Goal: Information Seeking & Learning: Learn about a topic

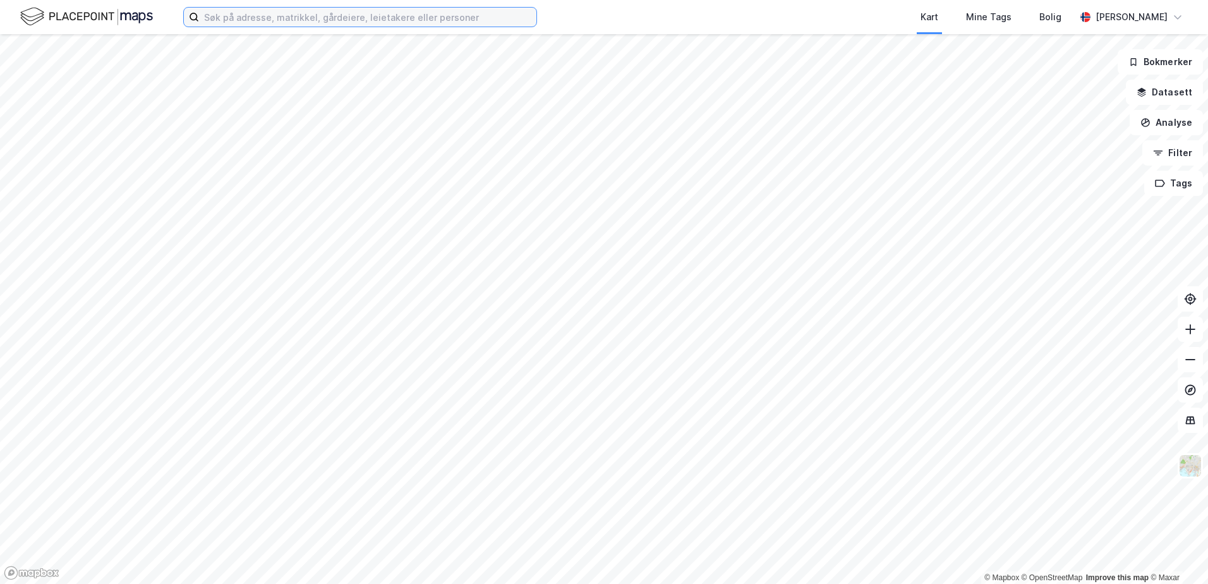
click at [223, 15] on input at bounding box center [367, 17] width 337 height 19
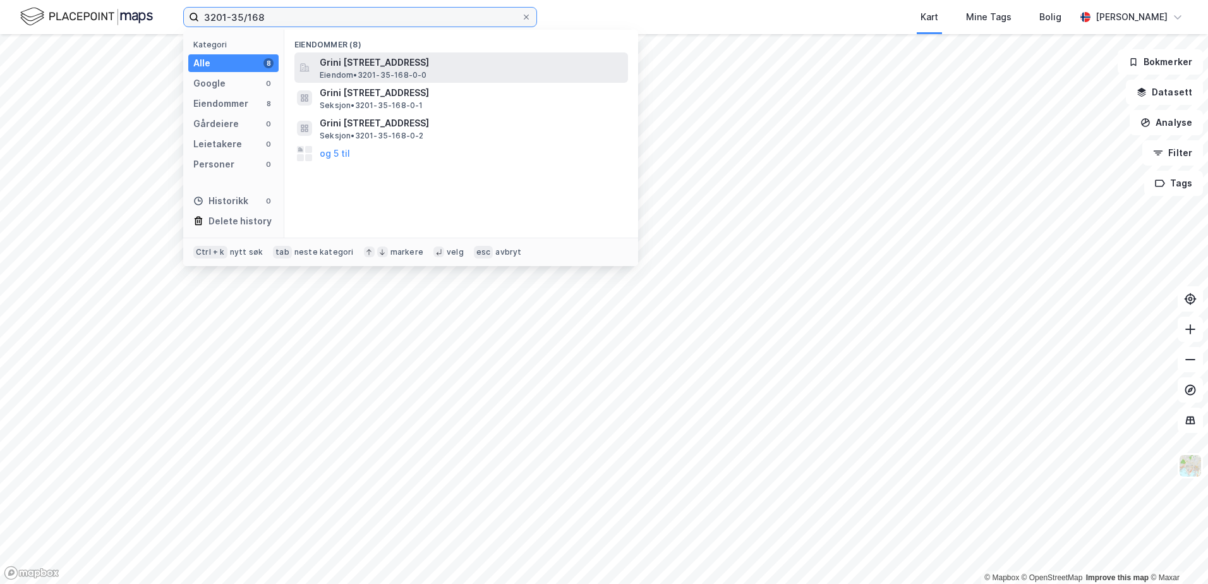
type input "3201-35/168"
click at [370, 57] on span "Grini [STREET_ADDRESS]" at bounding box center [471, 62] width 303 height 15
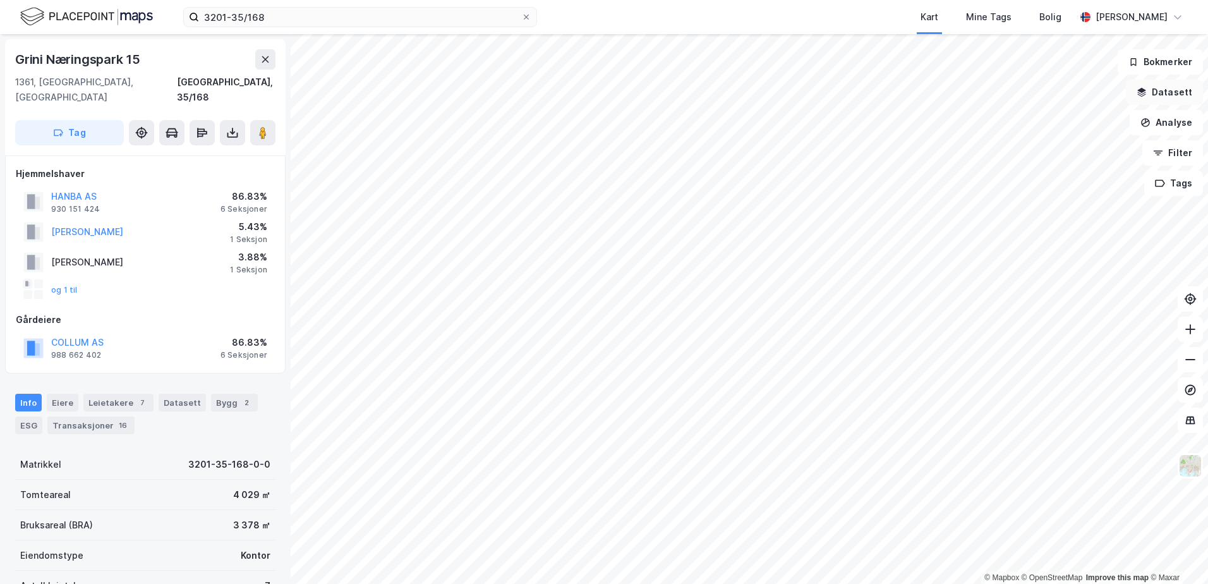
click at [1145, 89] on icon "button" at bounding box center [1142, 90] width 8 height 5
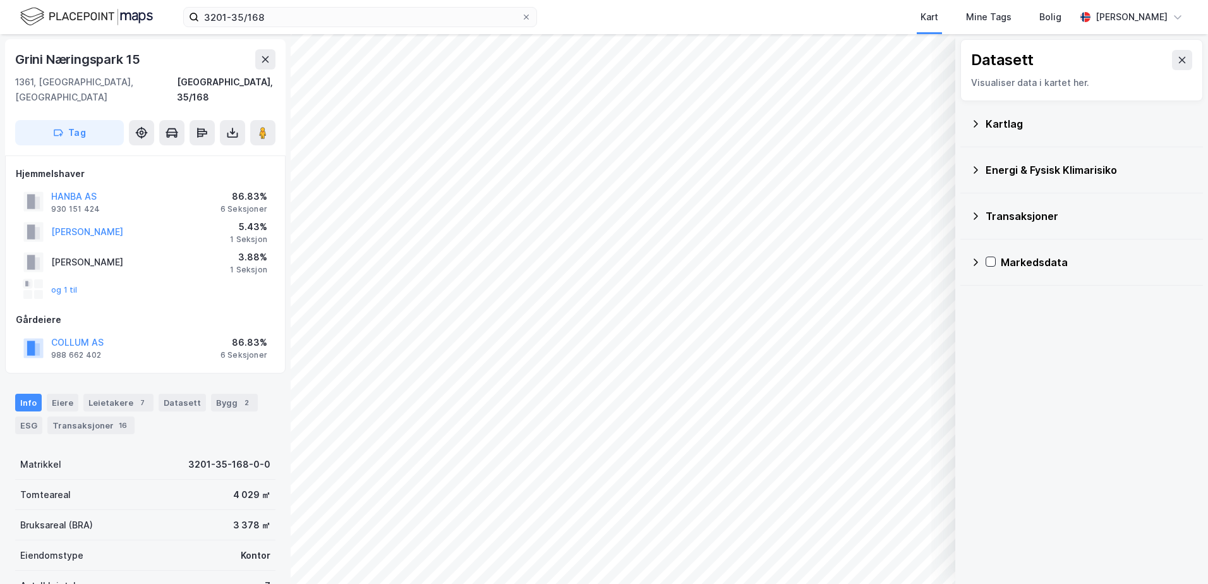
click at [975, 121] on icon at bounding box center [976, 123] width 4 height 7
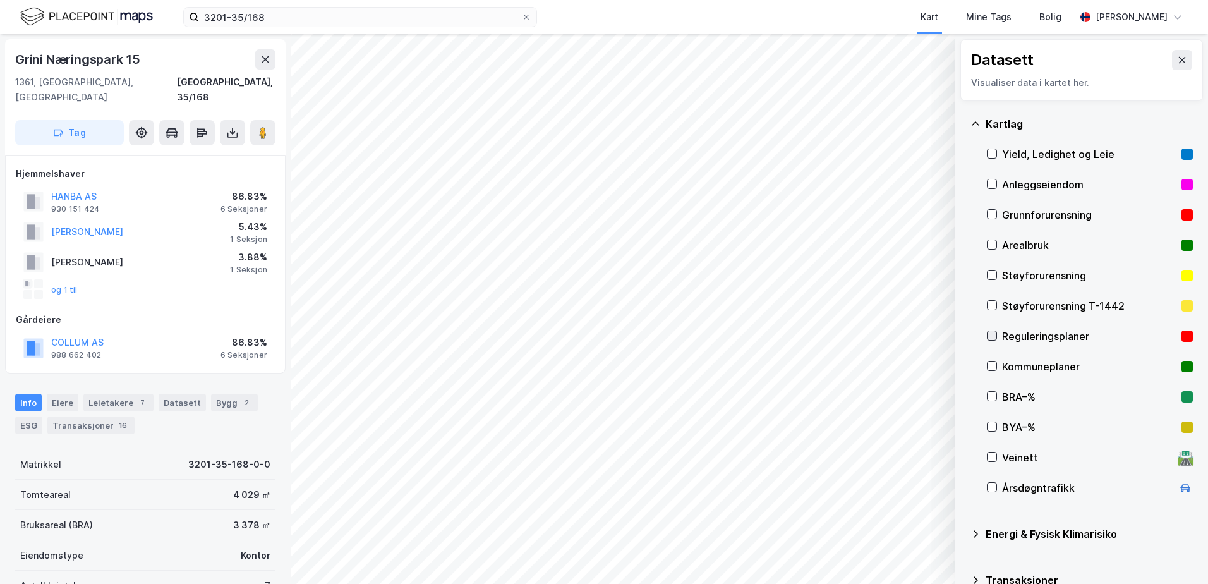
click at [991, 336] on icon at bounding box center [991, 335] width 9 height 9
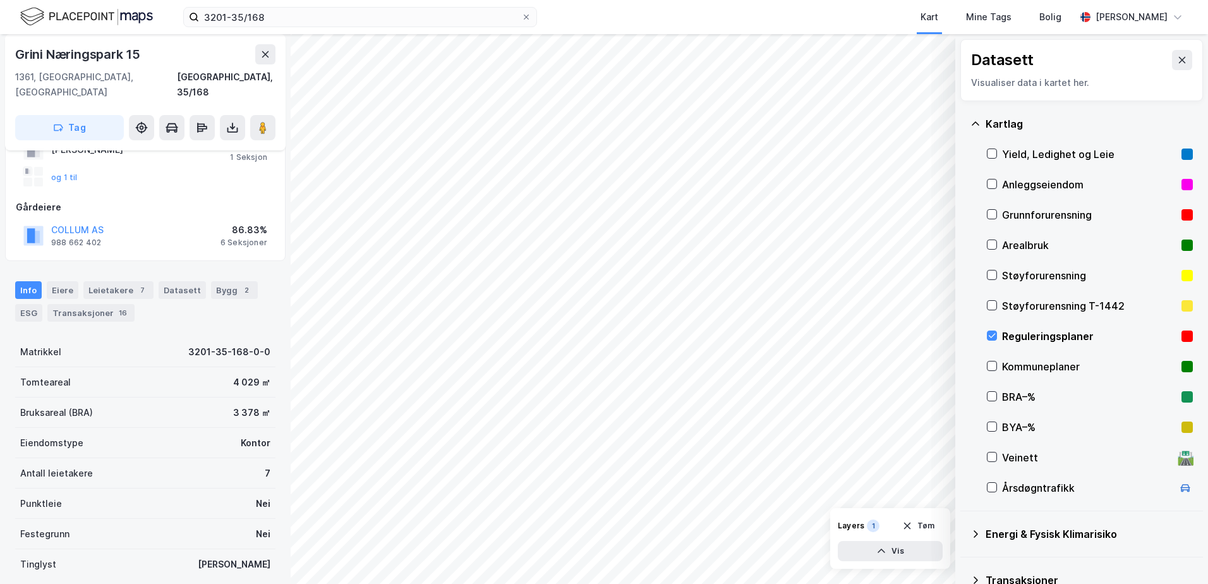
scroll to position [292, 0]
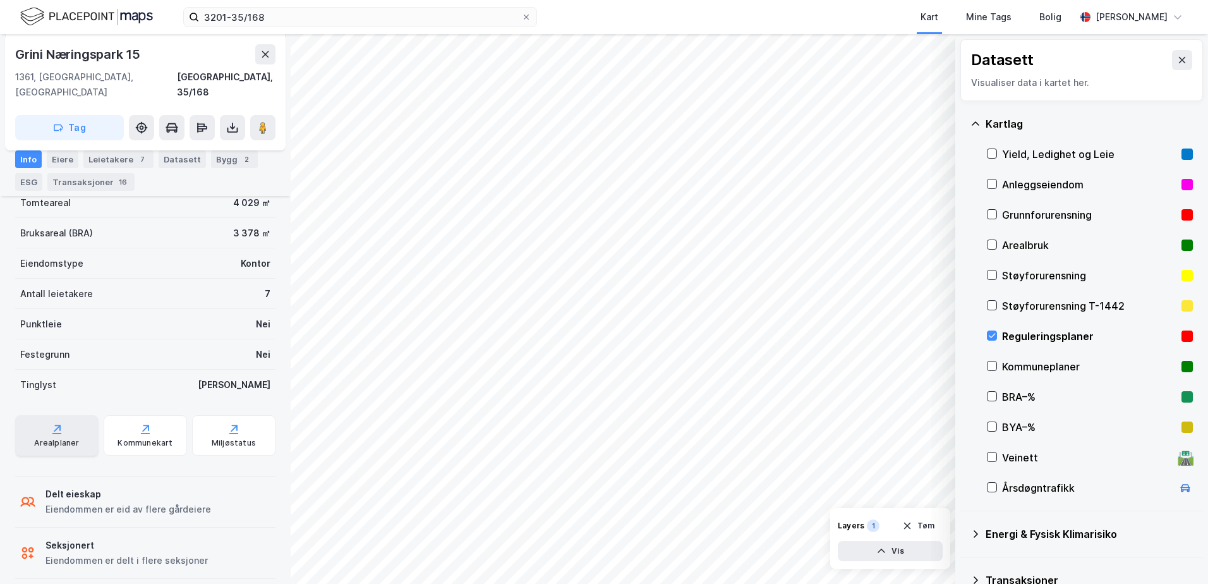
click at [57, 438] on div "Arealplaner" at bounding box center [56, 443] width 45 height 10
click at [992, 335] on icon at bounding box center [991, 335] width 9 height 9
click at [974, 121] on icon at bounding box center [975, 124] width 10 height 10
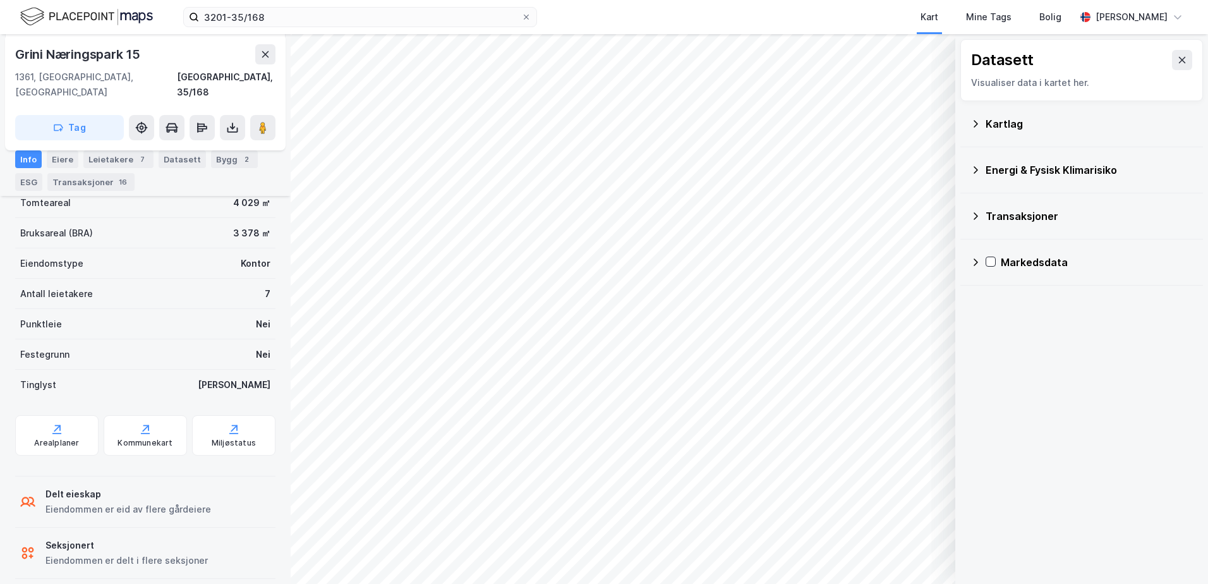
click at [976, 167] on icon at bounding box center [975, 170] width 10 height 10
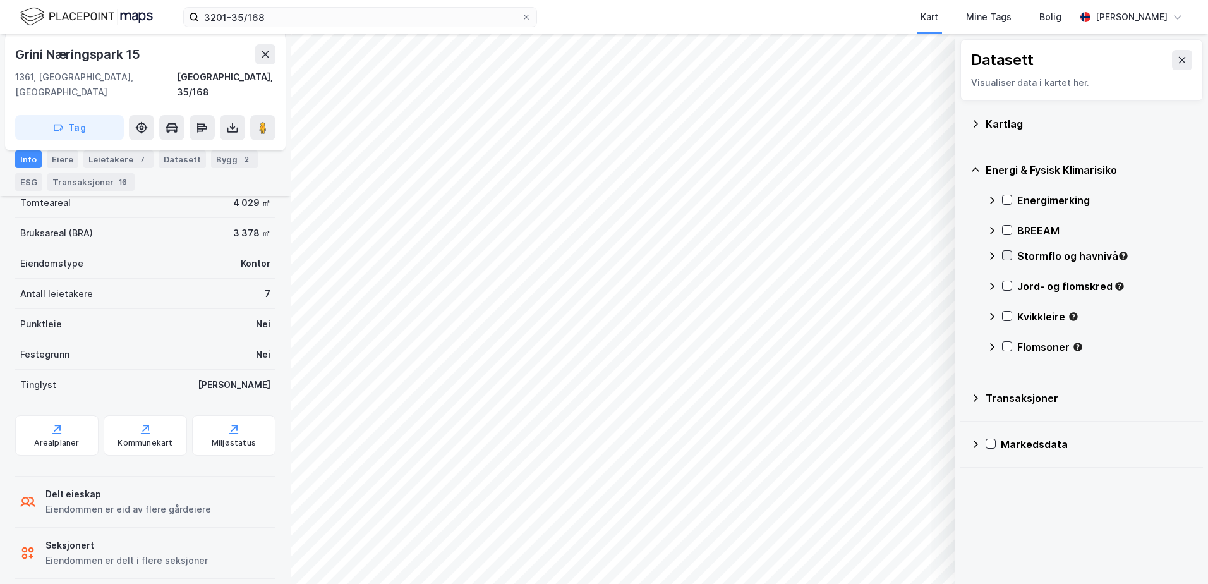
click at [1007, 263] on div "Stormflo og havnivå" at bounding box center [1090, 261] width 206 height 30
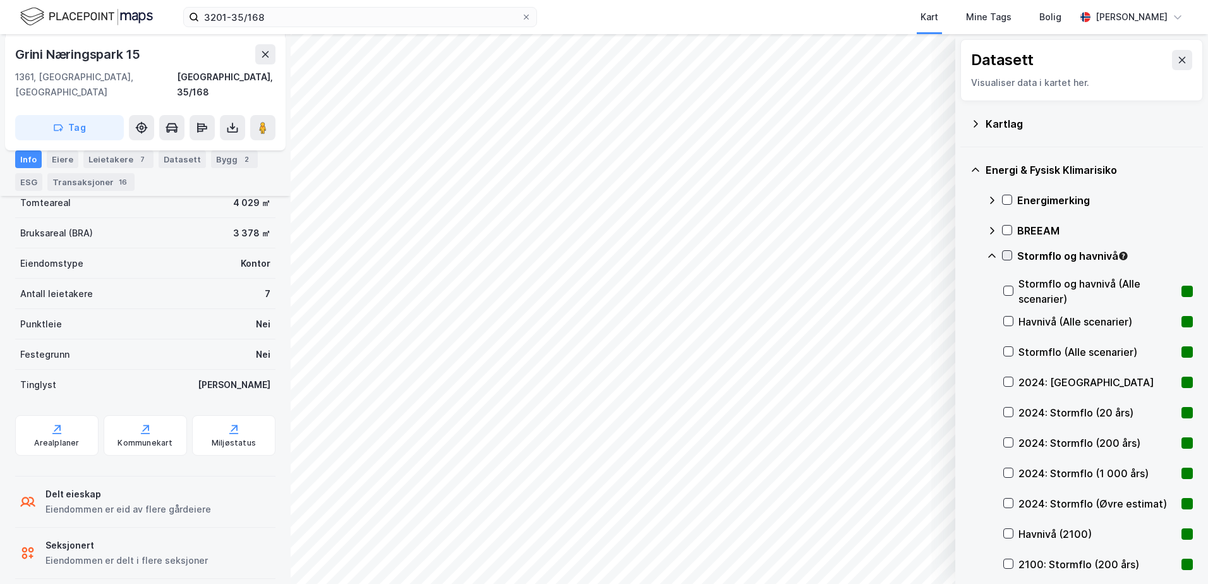
click at [1010, 256] on icon at bounding box center [1007, 255] width 9 height 9
click at [1008, 257] on icon at bounding box center [1007, 255] width 9 height 9
click at [989, 257] on icon at bounding box center [992, 256] width 10 height 10
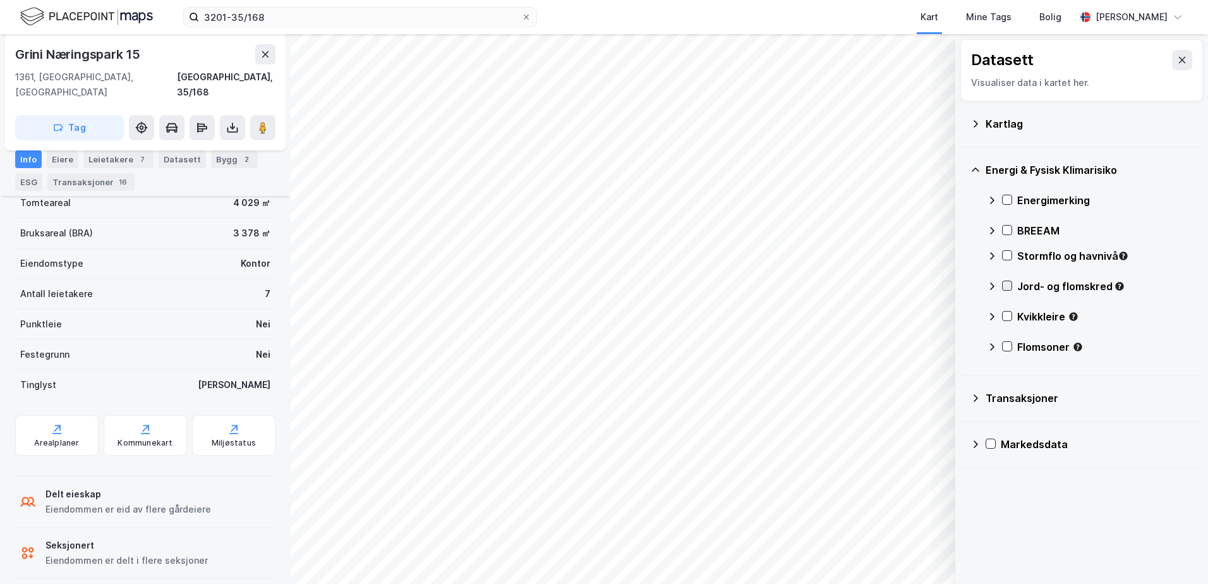
click at [1004, 283] on icon at bounding box center [1007, 285] width 9 height 9
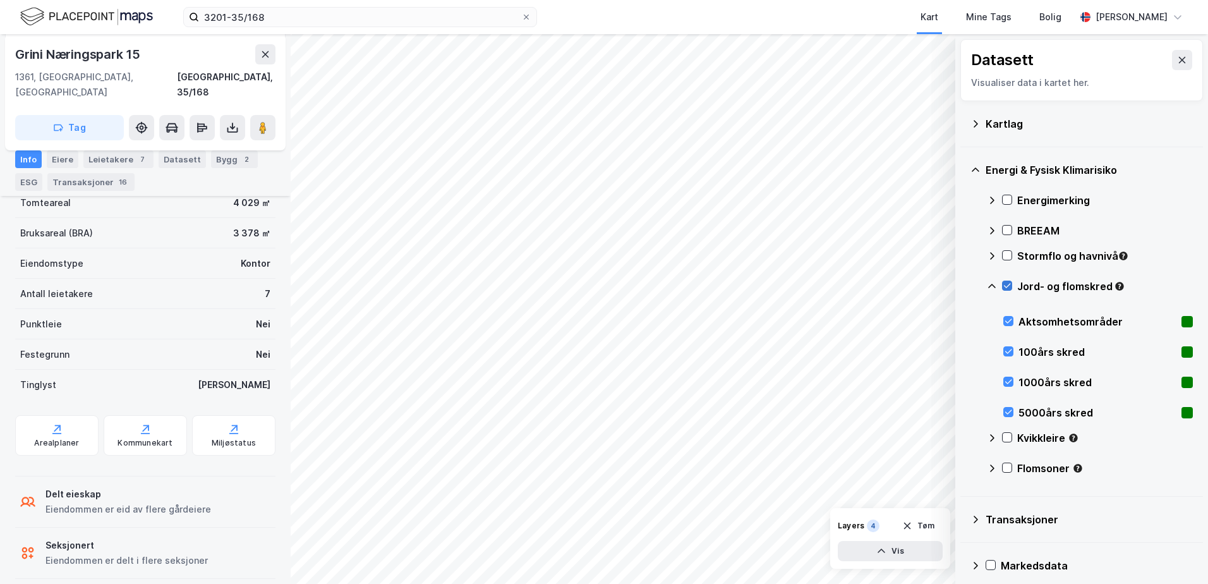
click at [1004, 283] on icon at bounding box center [1007, 285] width 9 height 9
click at [993, 285] on icon at bounding box center [992, 286] width 8 height 4
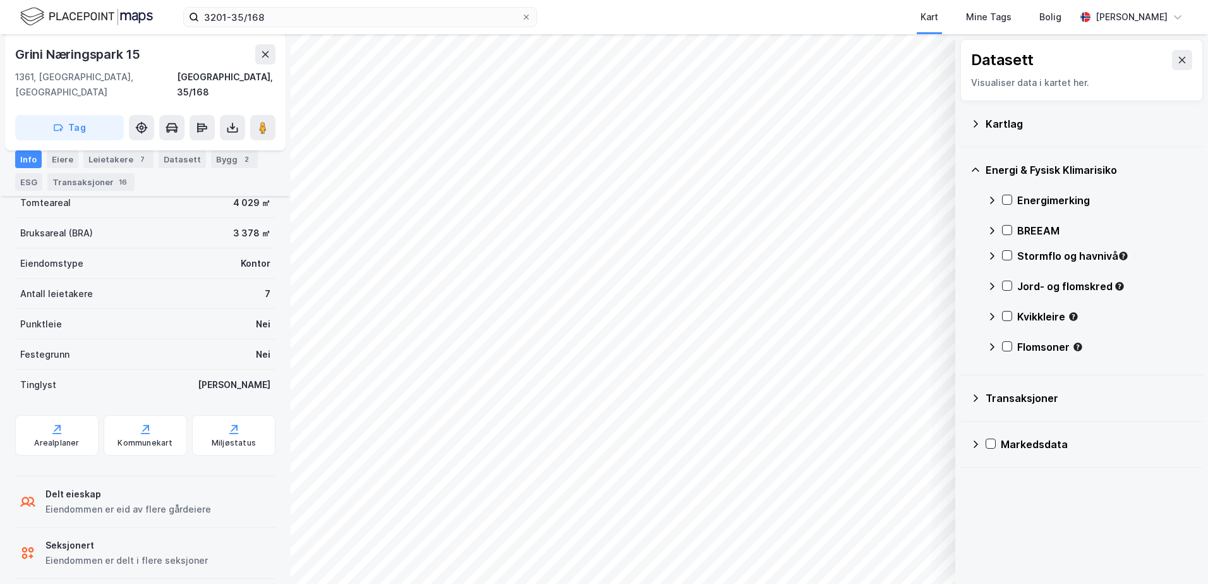
click at [990, 282] on icon at bounding box center [992, 286] width 10 height 10
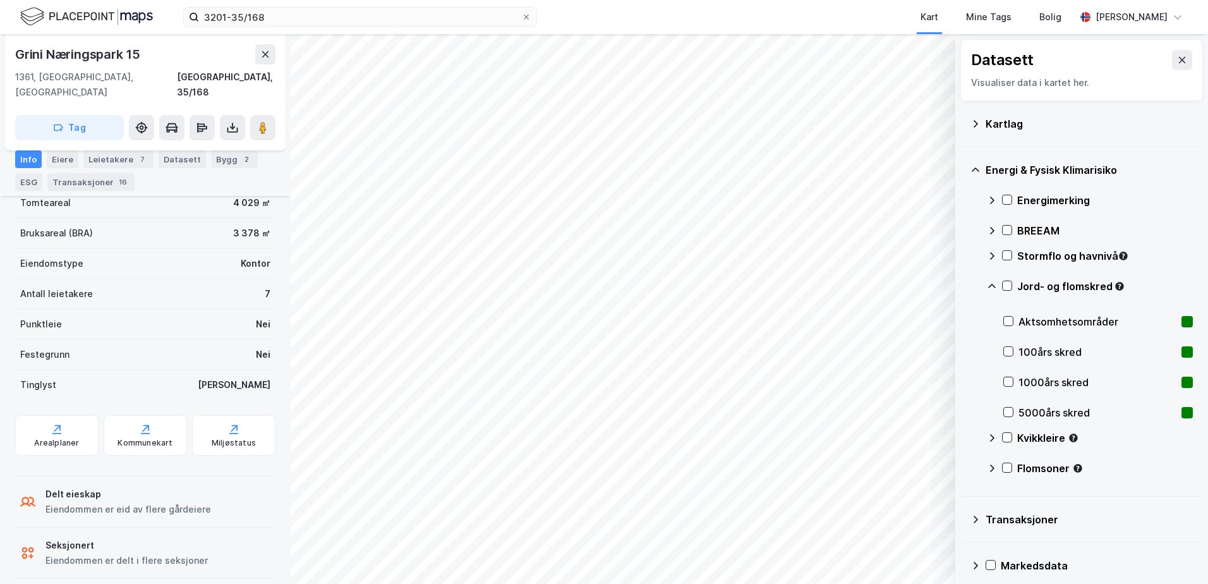
click at [995, 286] on icon at bounding box center [992, 286] width 10 height 10
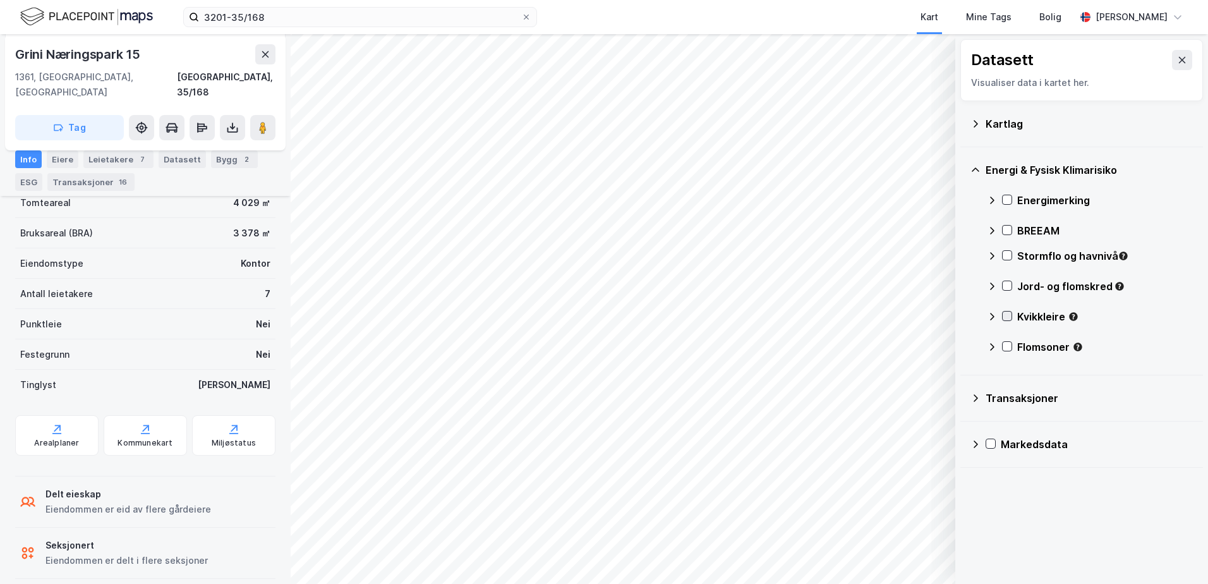
click at [1011, 315] on icon at bounding box center [1007, 315] width 9 height 9
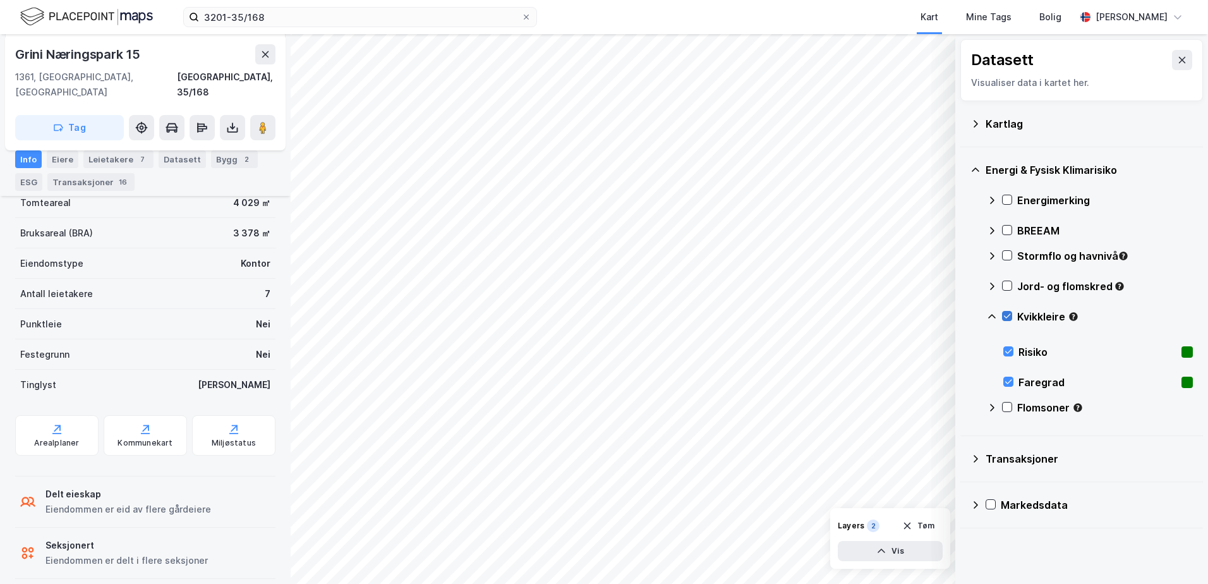
click at [1011, 315] on icon at bounding box center [1007, 315] width 9 height 9
click at [994, 313] on icon at bounding box center [992, 316] width 10 height 10
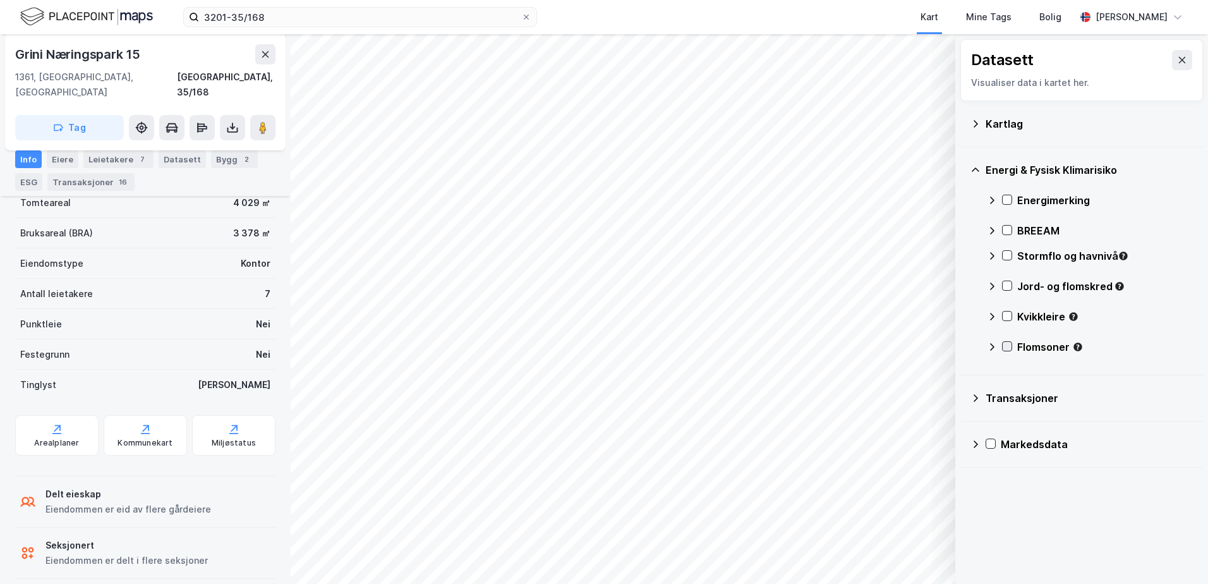
click at [1010, 345] on icon at bounding box center [1007, 346] width 7 height 4
